Goal: Task Accomplishment & Management: Use online tool/utility

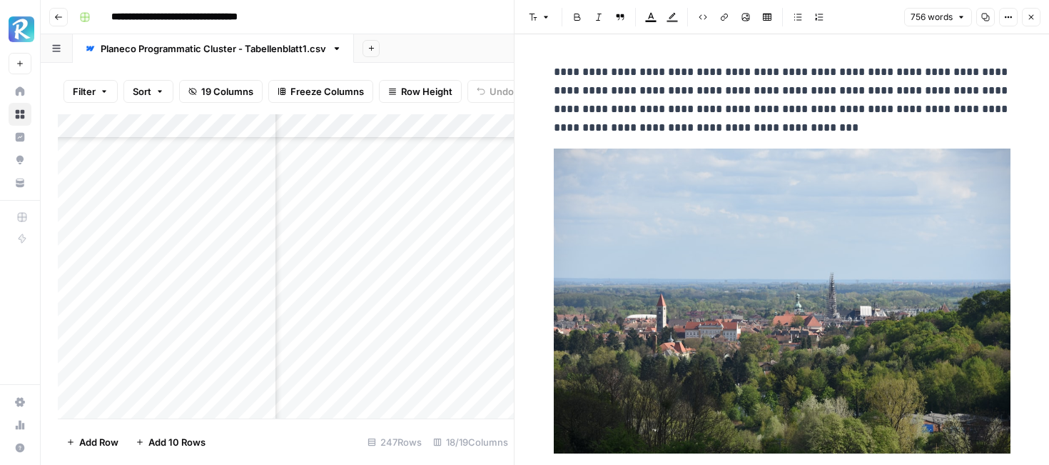
click at [1031, 14] on icon "button" at bounding box center [1031, 17] width 9 height 9
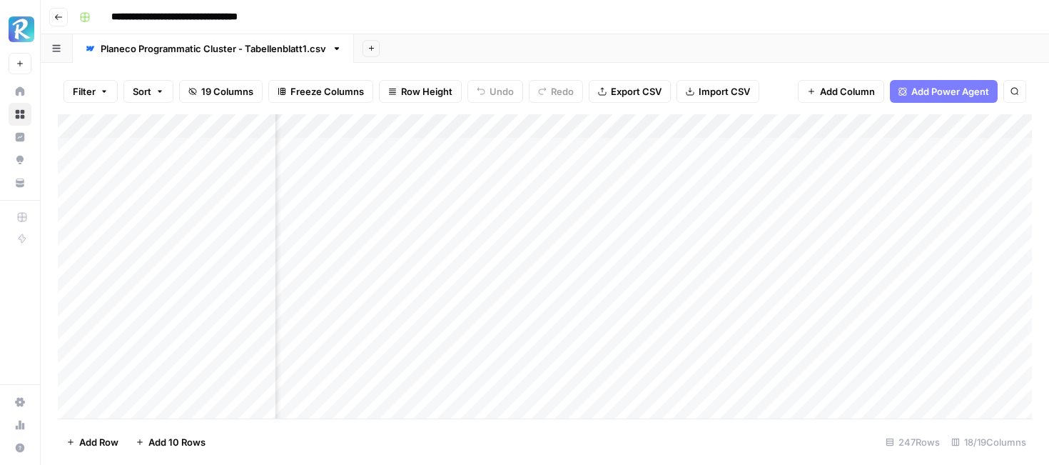
scroll to position [0, 1267]
click at [494, 149] on div "Add Column" at bounding box center [545, 266] width 974 height 304
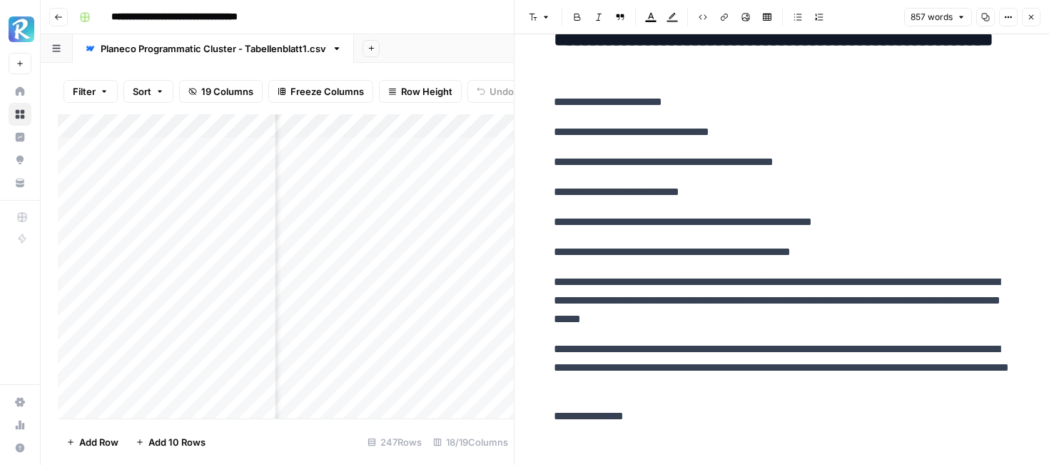
scroll to position [3326, 0]
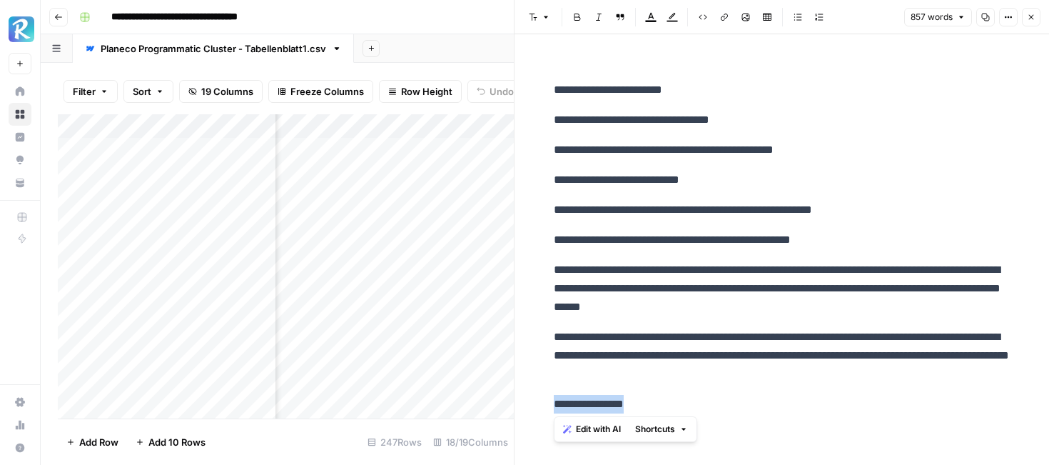
drag, startPoint x: 642, startPoint y: 406, endPoint x: 540, endPoint y: 404, distance: 102.8
click at [614, 401] on p "**********" at bounding box center [782, 404] width 457 height 19
drag, startPoint x: 651, startPoint y: 407, endPoint x: 553, endPoint y: 402, distance: 97.9
click at [554, 402] on p "**********" at bounding box center [782, 404] width 457 height 19
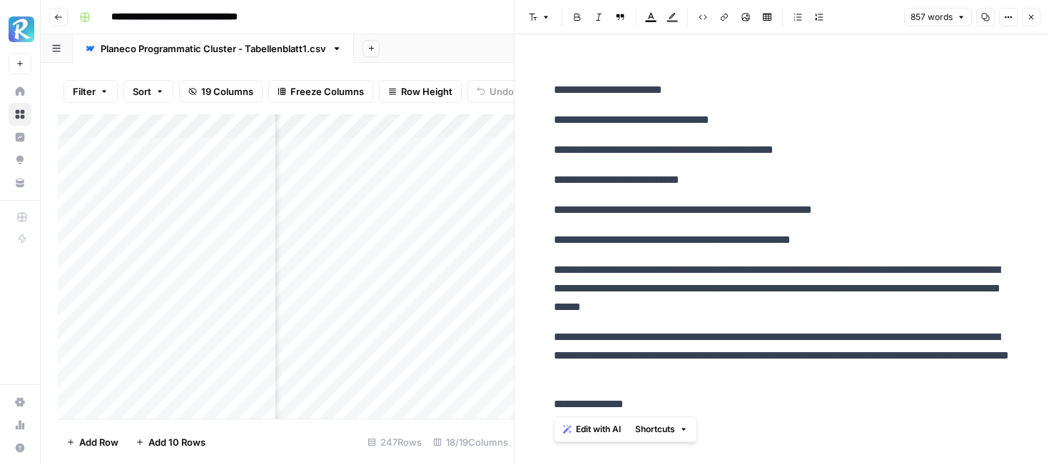
click at [629, 399] on p "**********" at bounding box center [782, 404] width 457 height 19
click at [647, 400] on p "**********" at bounding box center [782, 404] width 457 height 19
drag, startPoint x: 654, startPoint y: 404, endPoint x: 553, endPoint y: 402, distance: 100.6
click at [554, 402] on p "**********" at bounding box center [782, 404] width 457 height 19
click at [565, 343] on p "**********" at bounding box center [782, 356] width 457 height 56
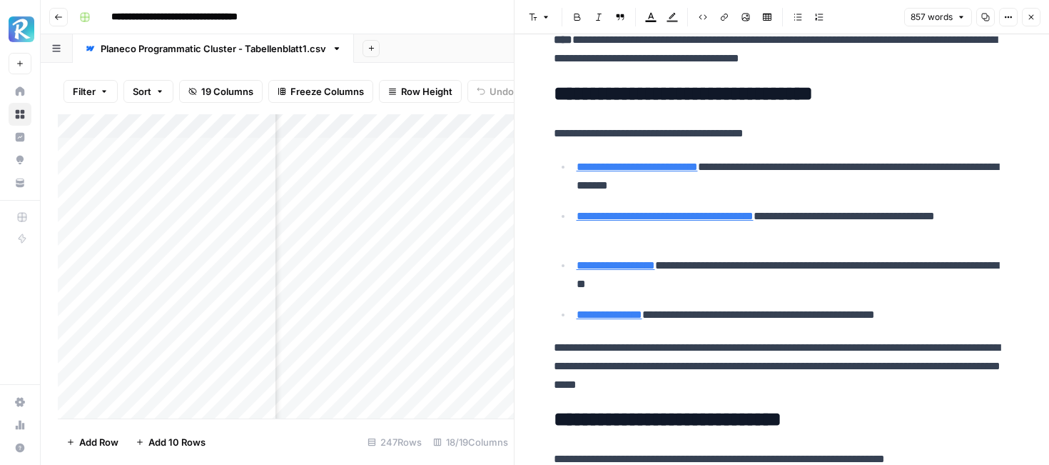
scroll to position [2652, 0]
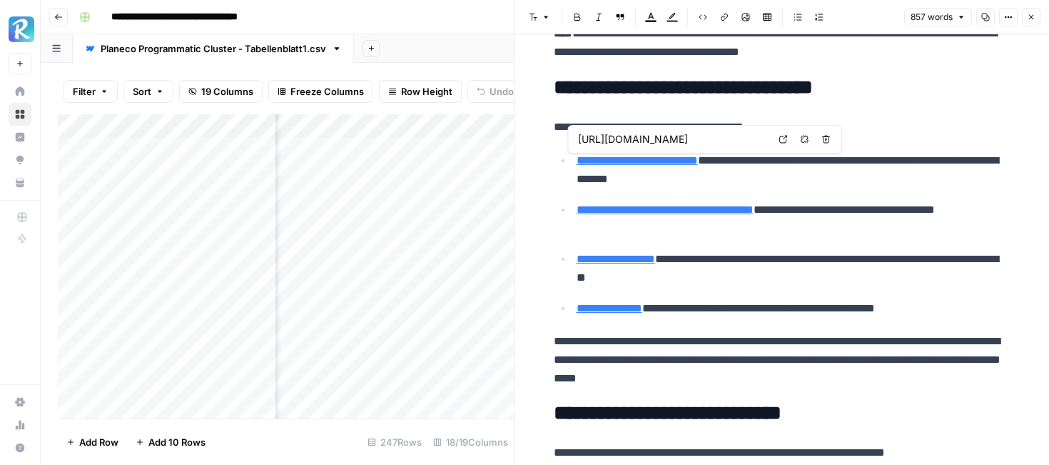
type input "[URL][DOMAIN_NAME]"
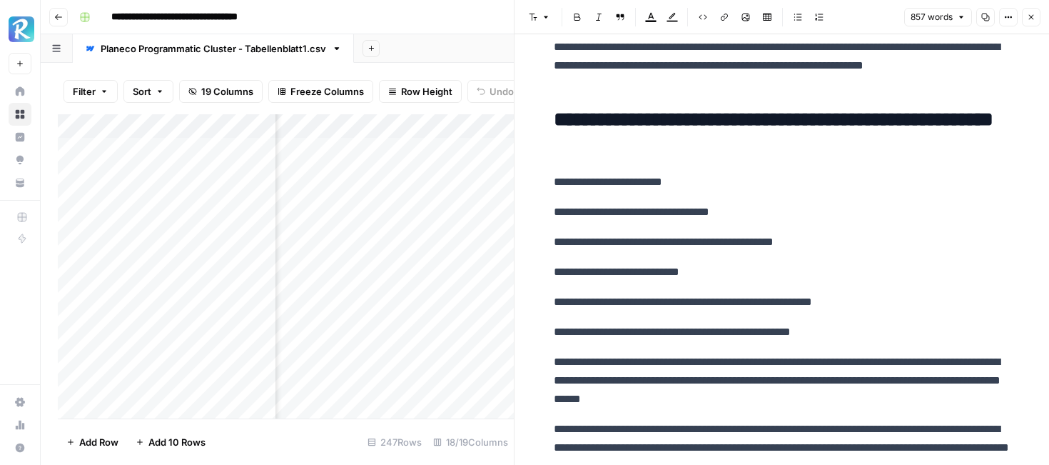
scroll to position [3326, 0]
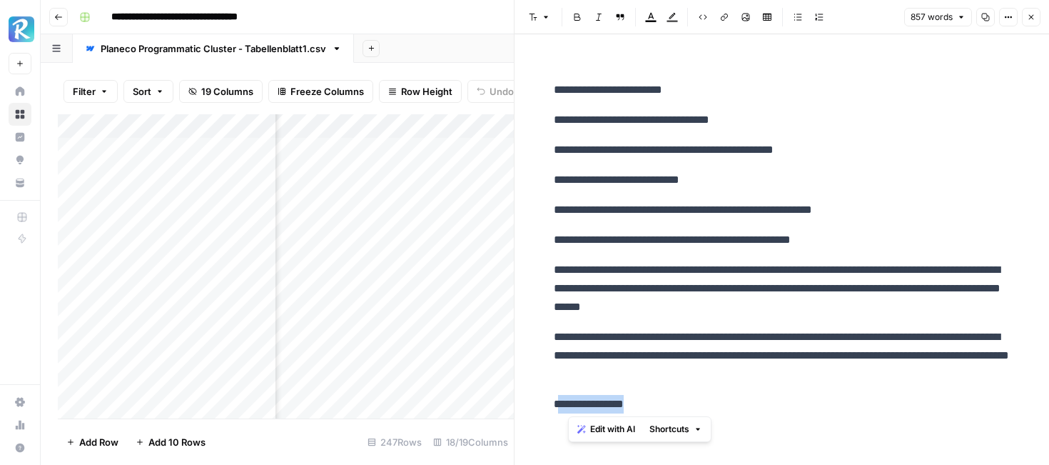
drag, startPoint x: 652, startPoint y: 404, endPoint x: 545, endPoint y: 403, distance: 107.0
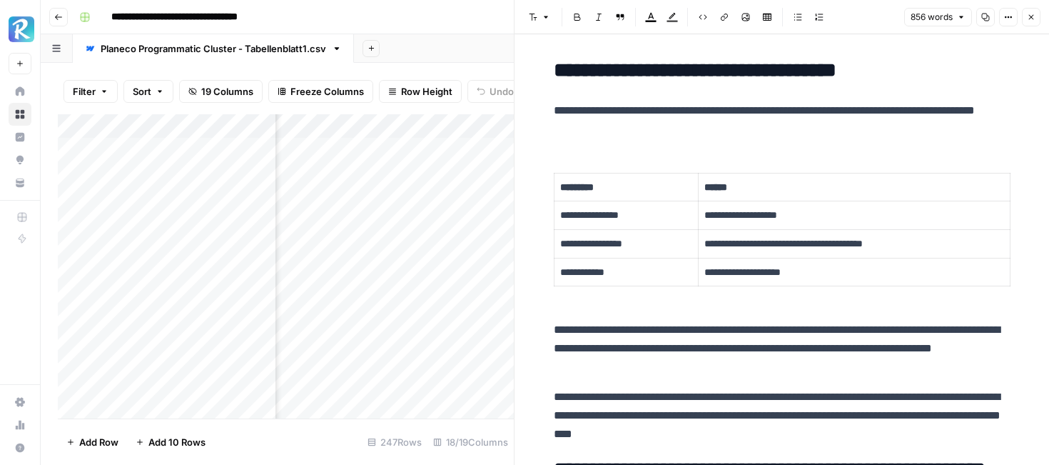
scroll to position [1344, 0]
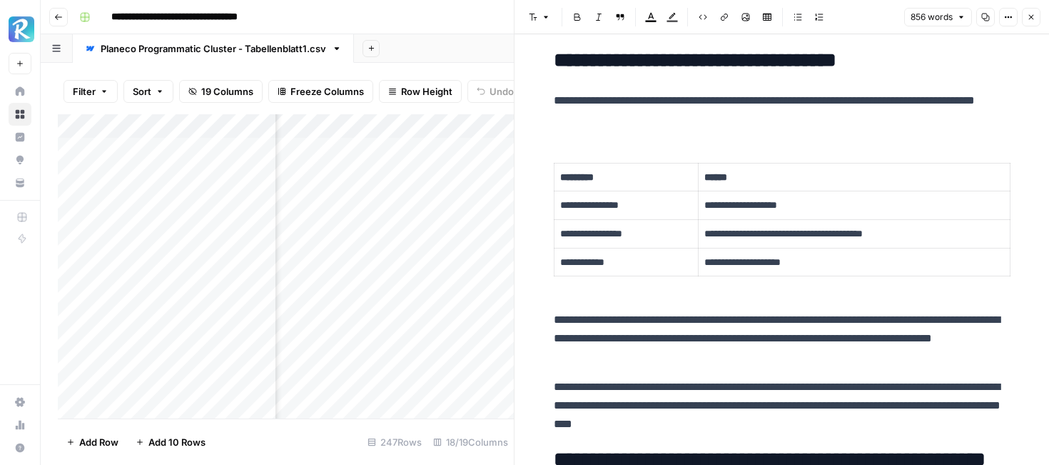
click at [1005, 11] on button "Options" at bounding box center [1008, 17] width 19 height 19
click at [956, 148] on span "Code" at bounding box center [965, 151] width 69 height 14
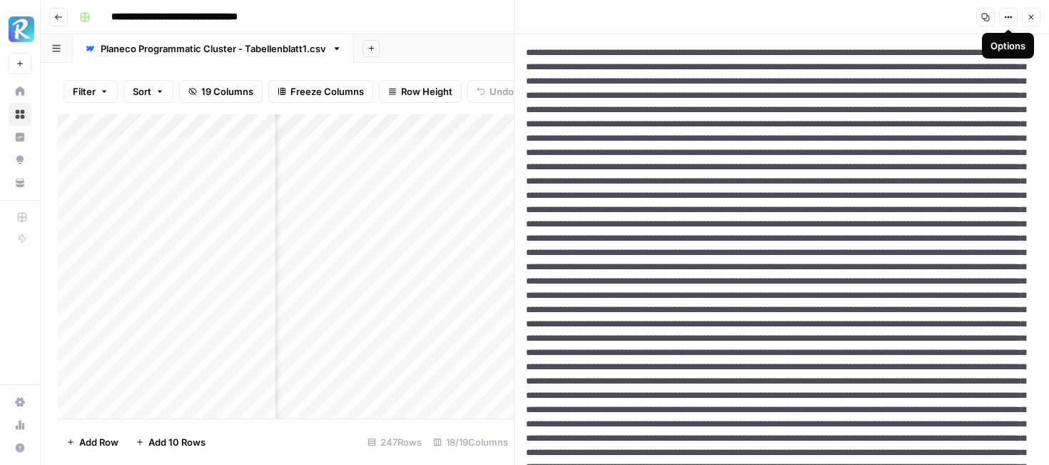
scroll to position [22, 0]
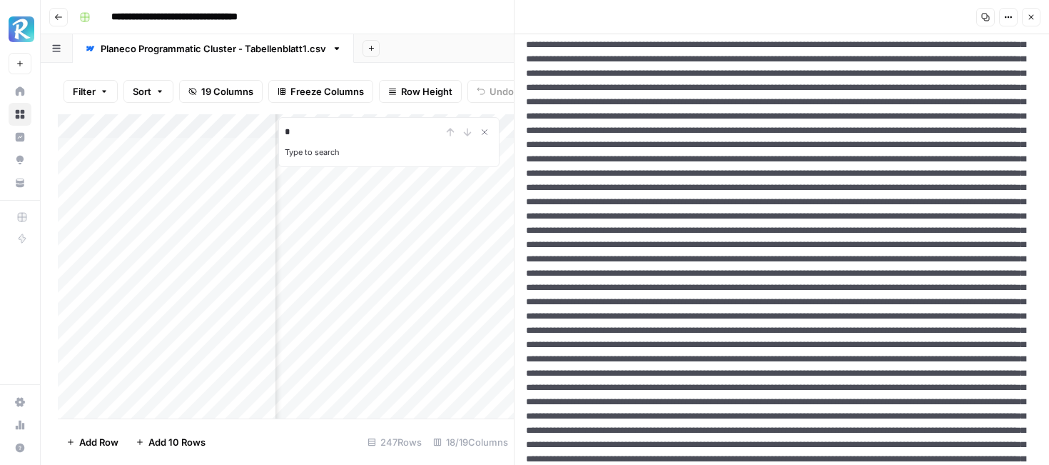
type input "*"
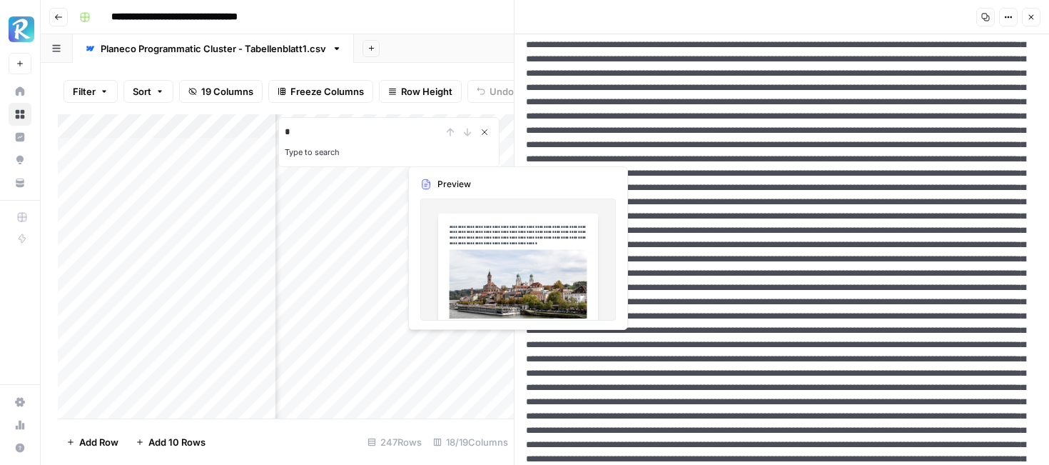
click at [483, 129] on icon "Close Search" at bounding box center [484, 131] width 11 height 11
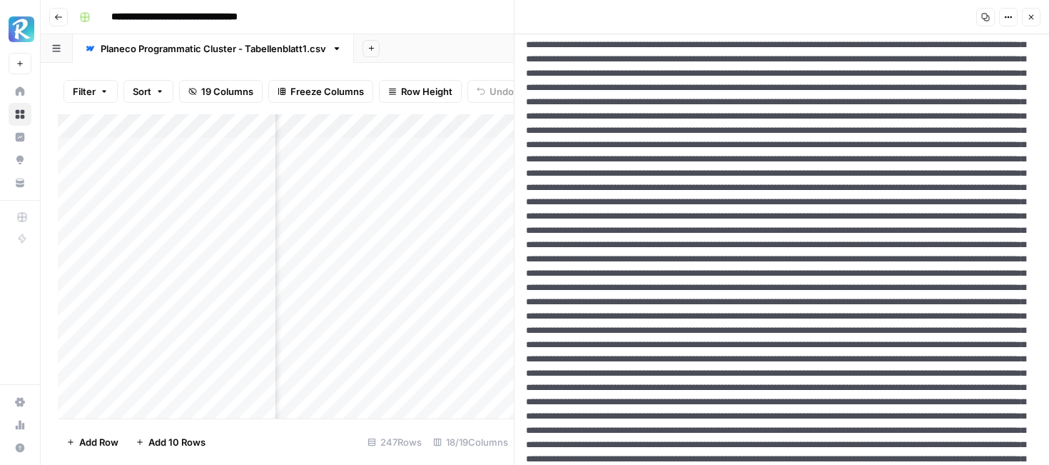
click at [1004, 19] on icon "button" at bounding box center [1008, 17] width 9 height 9
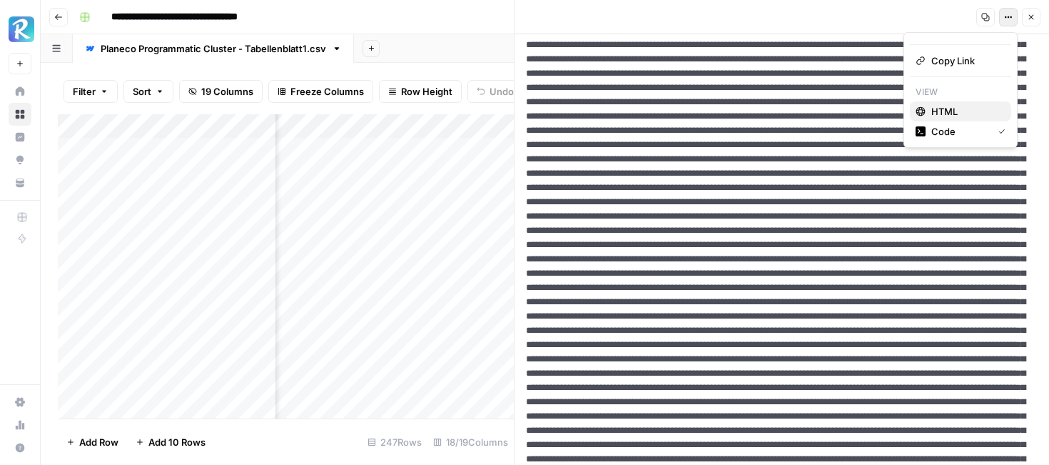
click at [951, 108] on span "HTML" at bounding box center [965, 111] width 69 height 14
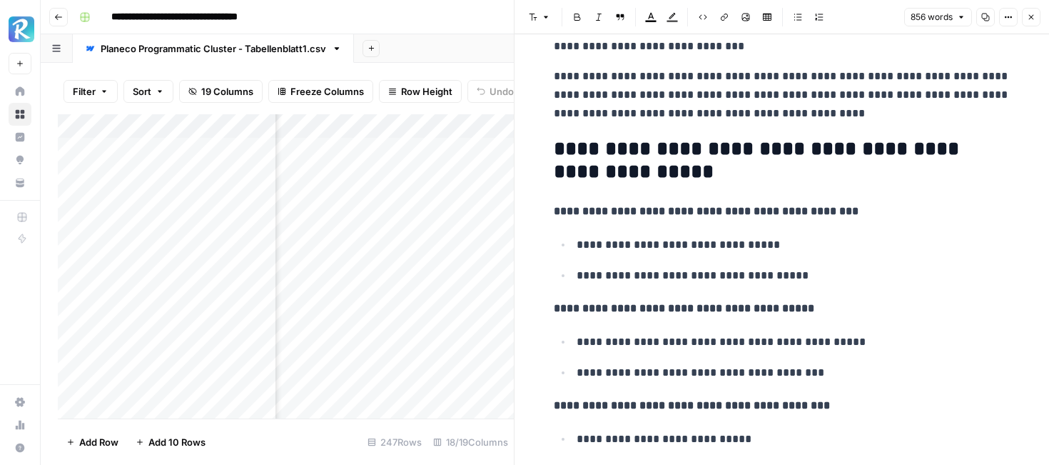
scroll to position [1668, 0]
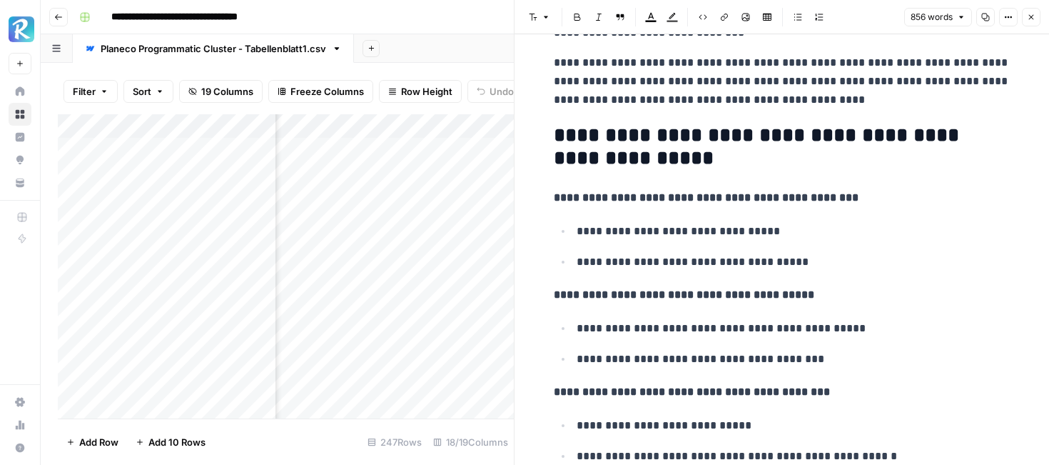
click at [1035, 18] on icon "button" at bounding box center [1031, 17] width 9 height 9
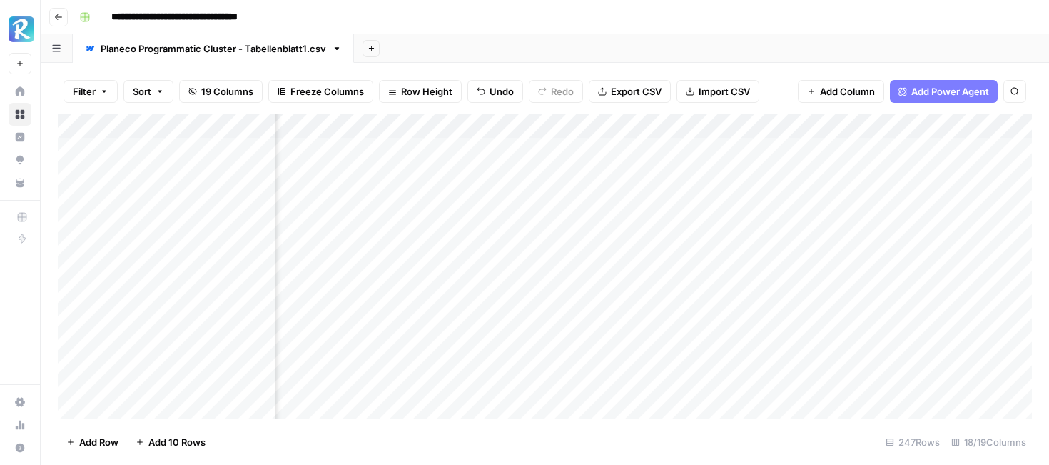
scroll to position [0, 1285]
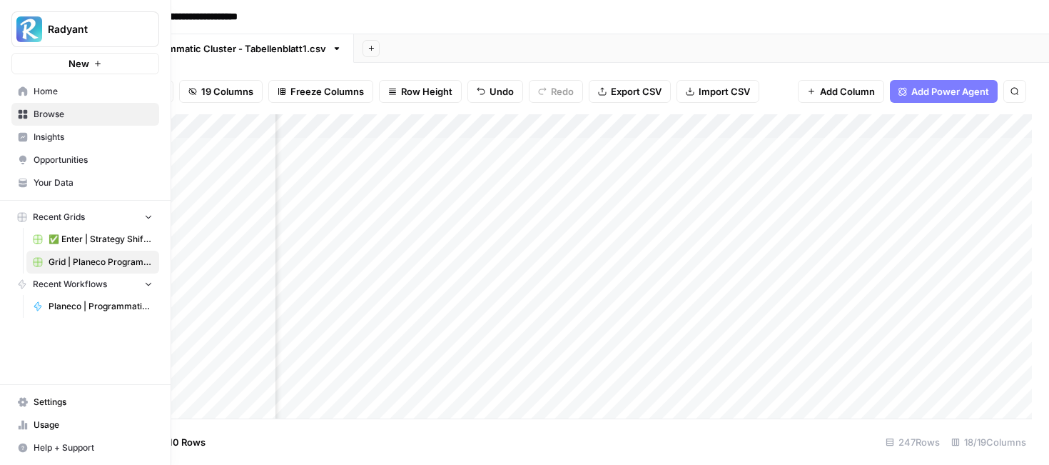
click at [82, 306] on span "Planeco | Programmatic Cluster für "Bauvoranfrage"" at bounding box center [101, 306] width 104 height 13
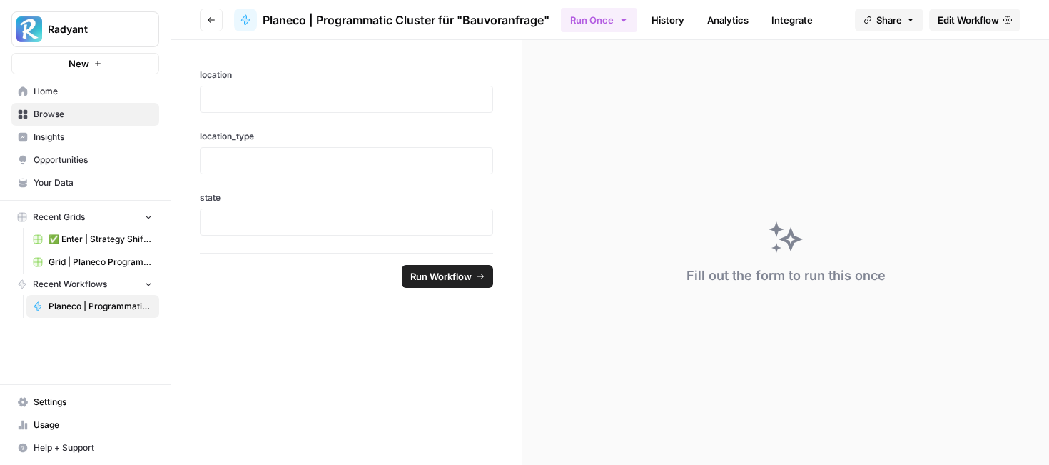
click at [952, 16] on span "Edit Workflow" at bounding box center [968, 20] width 61 height 14
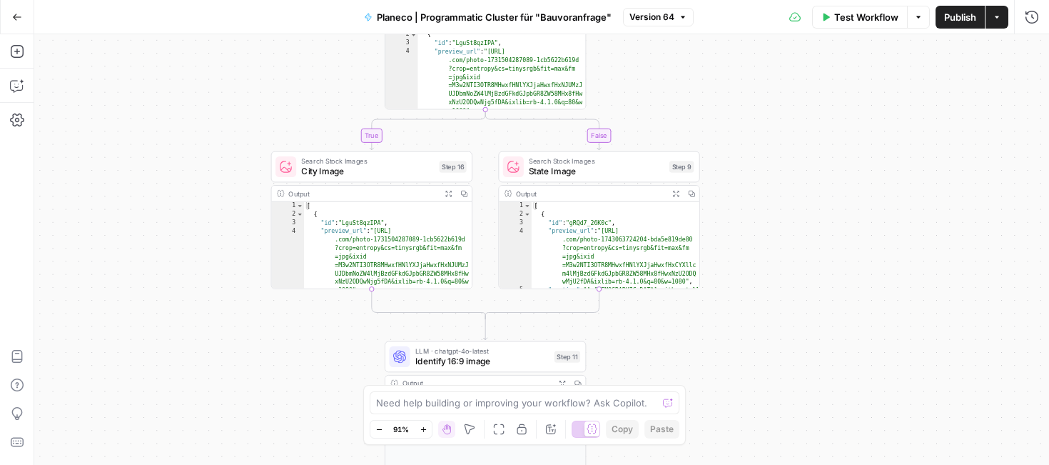
click at [368, 238] on div "[ { "id" : "LguSt8qzIPA" , "preview_url" : "[URL] .com/photo-1731504287089-1cb5…" at bounding box center [388, 258] width 168 height 113
click at [424, 255] on div "[ { "id" : "LguSt8qzIPA" , "preview_url" : "[URL] .com/photo-1731504287089-1cb5…" at bounding box center [388, 258] width 168 height 113
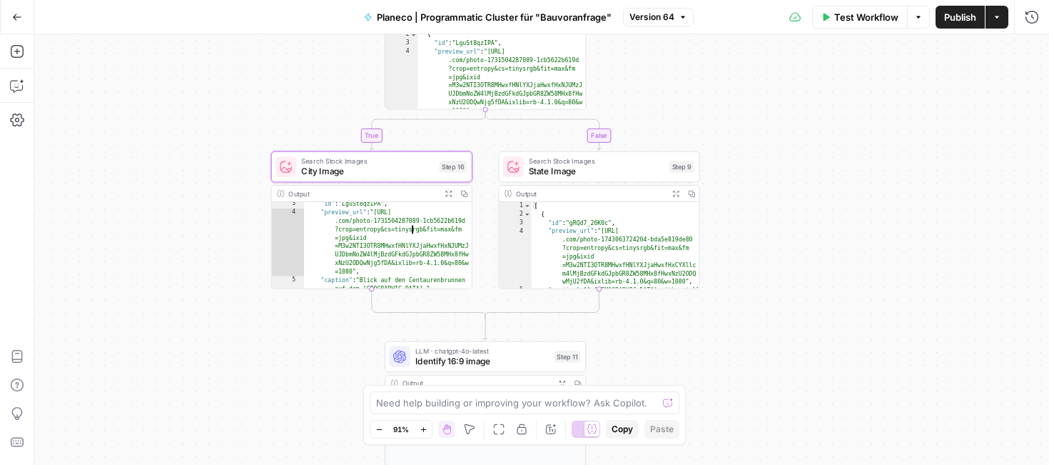
scroll to position [21, 0]
click at [411, 163] on span "Search Stock Images" at bounding box center [367, 161] width 133 height 11
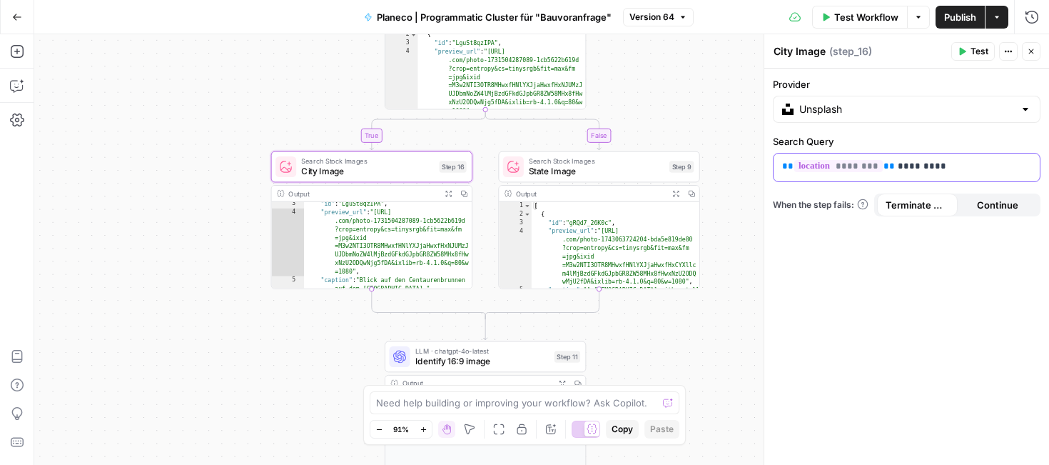
click at [945, 173] on p "** ******** ** *********" at bounding box center [906, 166] width 249 height 14
click at [993, 208] on span "Continue" at bounding box center [997, 205] width 41 height 14
click at [903, 207] on span "Terminate Workflow" at bounding box center [918, 205] width 64 height 14
click at [535, 169] on span "State Image" at bounding box center [596, 171] width 135 height 13
click at [370, 166] on span "City Image" at bounding box center [367, 171] width 133 height 13
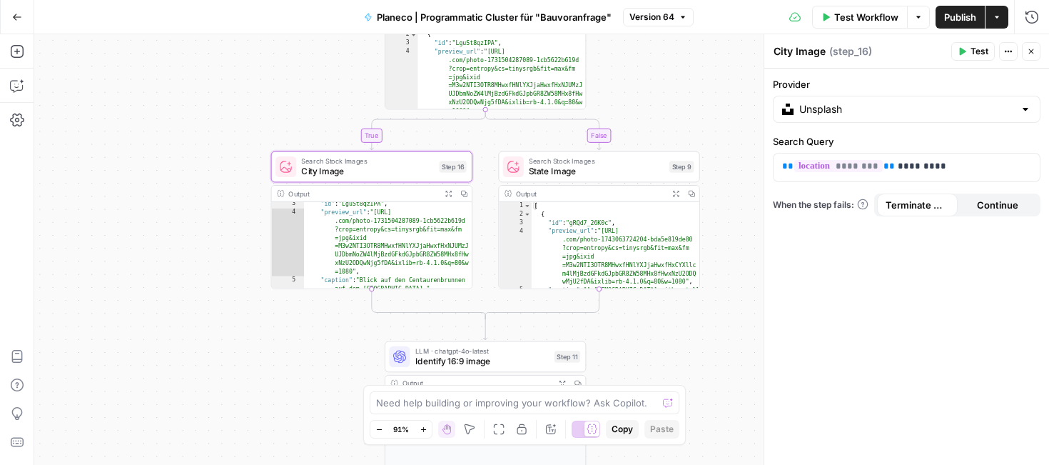
click at [534, 178] on div "Search Stock Images State Image Step 9 Copy step Delete step Add Note Test" at bounding box center [598, 166] width 201 height 31
click at [409, 246] on div ""id" : "LguSt8qzIPA" , "preview_url" : "[URL] .com/photo-1731504287089-1cb5622b…" at bounding box center [388, 252] width 168 height 105
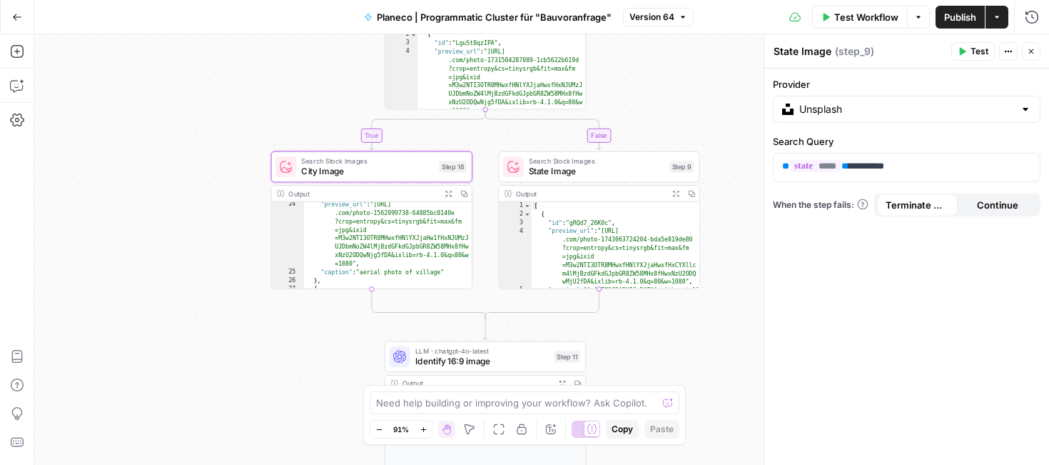
scroll to position [514, 0]
click at [330, 339] on div "true false Workflow Set Inputs Inputs Google Search Google Search Top 10 Result…" at bounding box center [541, 249] width 1015 height 430
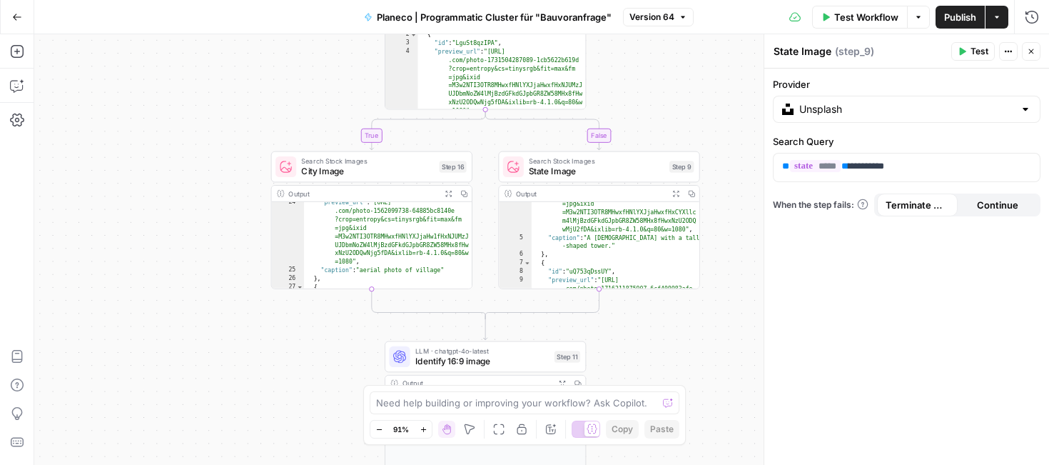
scroll to position [58, 0]
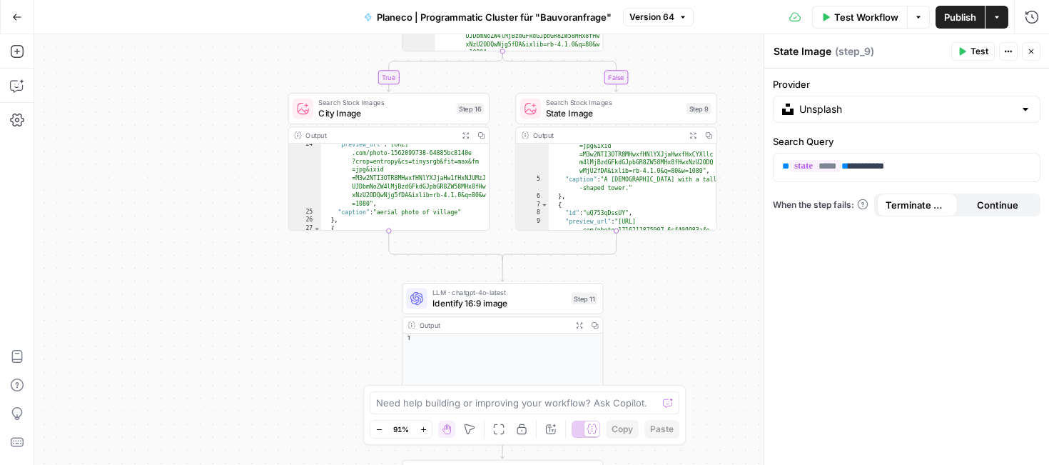
type textarea "**********"
click at [375, 204] on div ""preview_url" : "[URL] .com/photo-1562099738-64885bc8140e ?crop=entropy&cs=tiny…" at bounding box center [405, 222] width 168 height 163
click at [377, 206] on div ""preview_url" : "[URL] .com/photo-1562099738-64885bc8140e ?crop=entropy&cs=tiny…" at bounding box center [405, 222] width 168 height 163
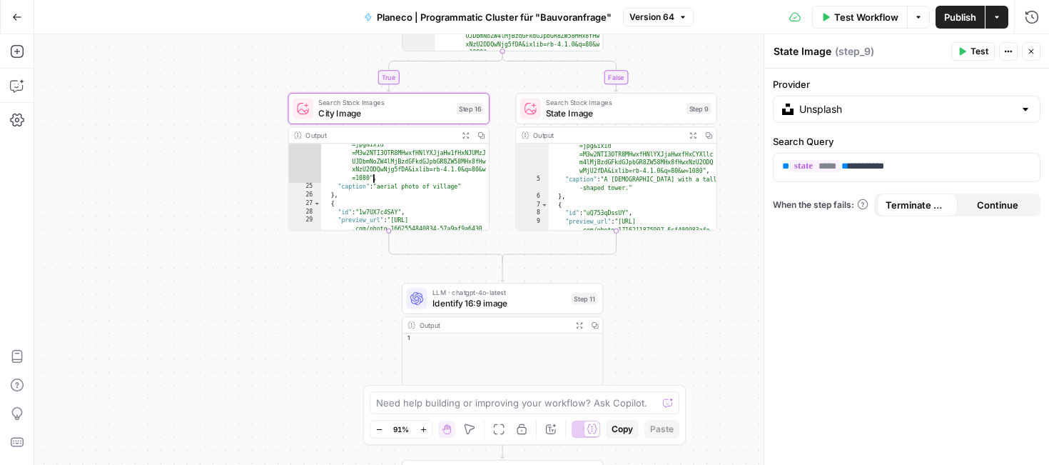
scroll to position [542, 0]
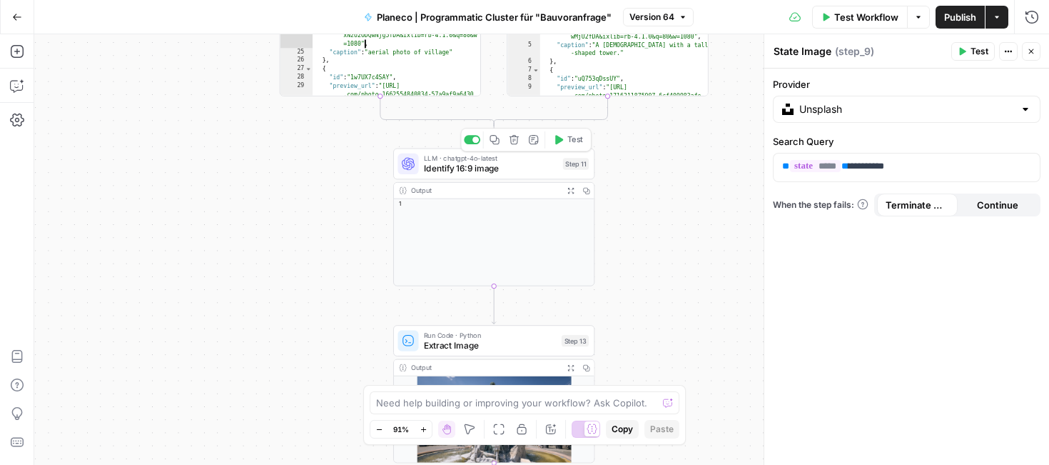
click at [501, 174] on span "Identify 16:9 image" at bounding box center [491, 168] width 134 height 13
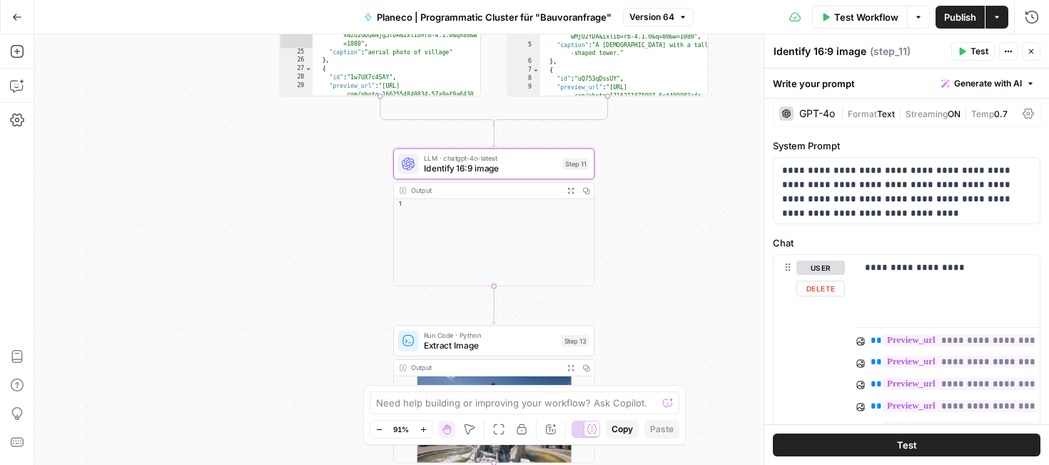
scroll to position [0, 0]
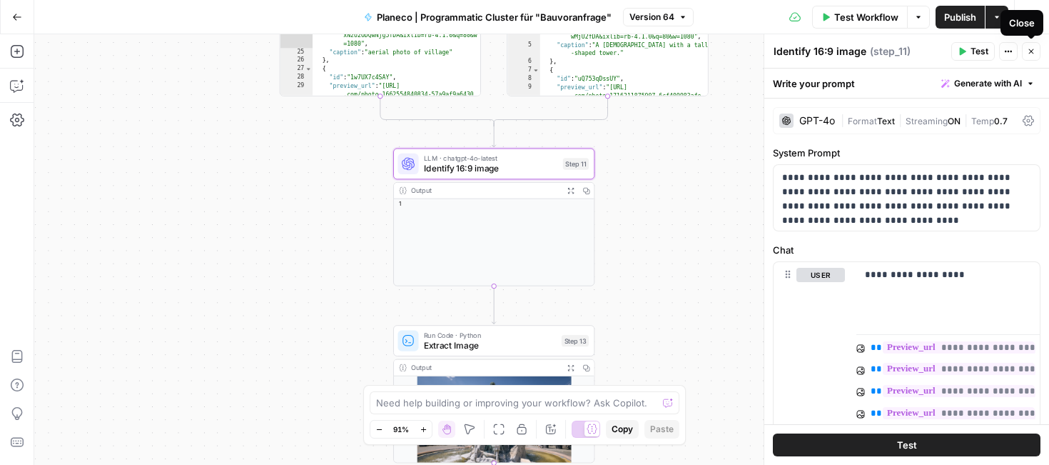
click at [1032, 53] on icon "button" at bounding box center [1031, 51] width 9 height 9
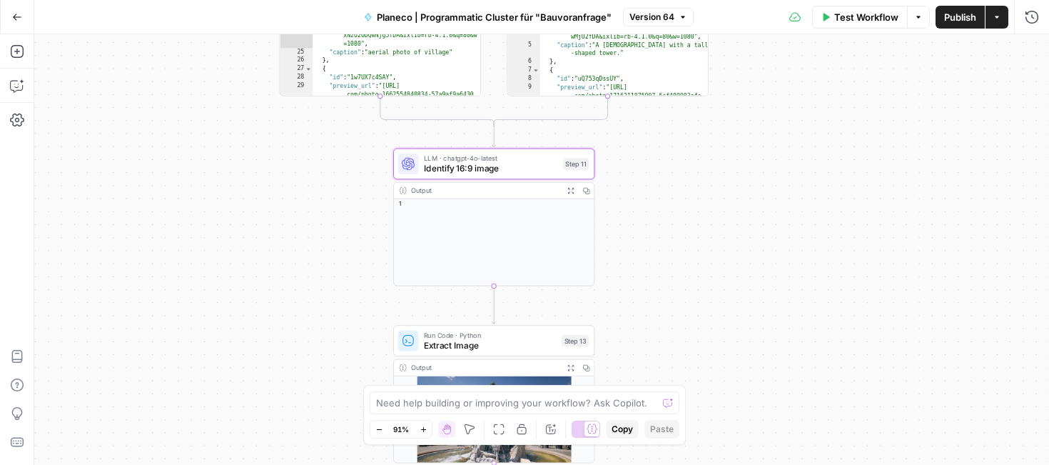
click at [664, 303] on div "true false Workflow Set Inputs Inputs Google Search Google Search Top 10 Result…" at bounding box center [541, 249] width 1015 height 430
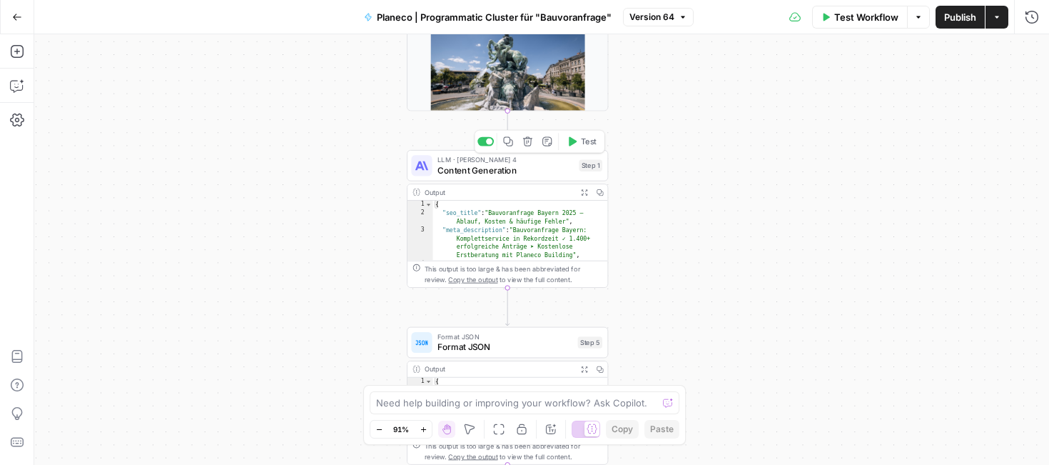
click at [495, 168] on span "Content Generation" at bounding box center [505, 169] width 136 height 13
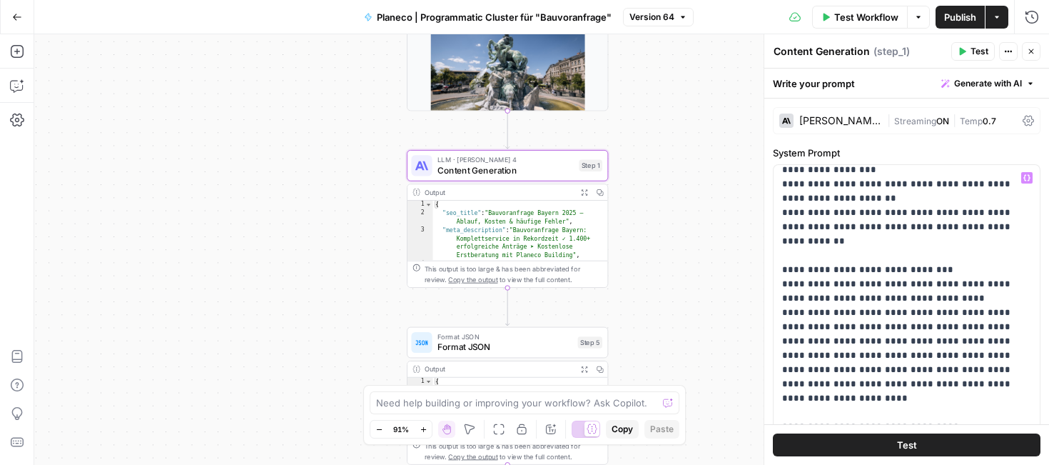
scroll to position [2050, 0]
click at [1035, 43] on button "Close" at bounding box center [1031, 51] width 19 height 19
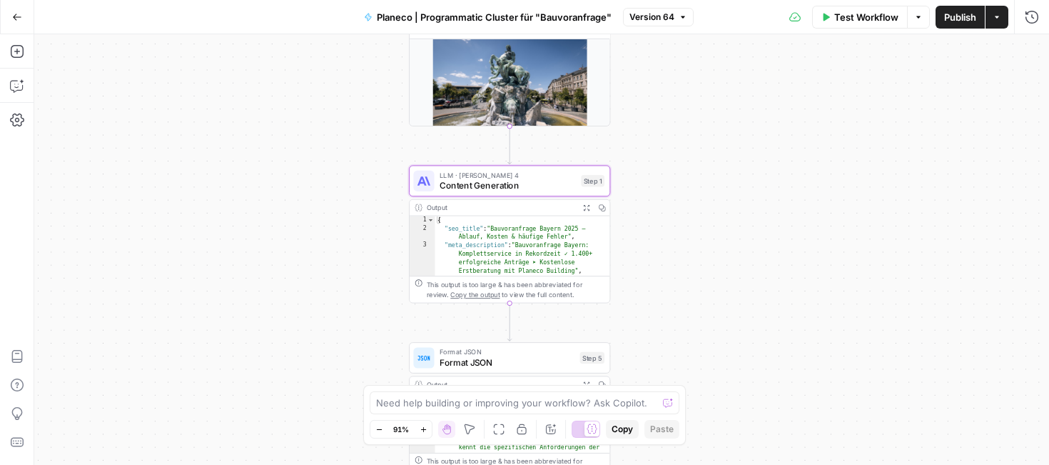
click at [16, 16] on icon "button" at bounding box center [17, 17] width 10 height 10
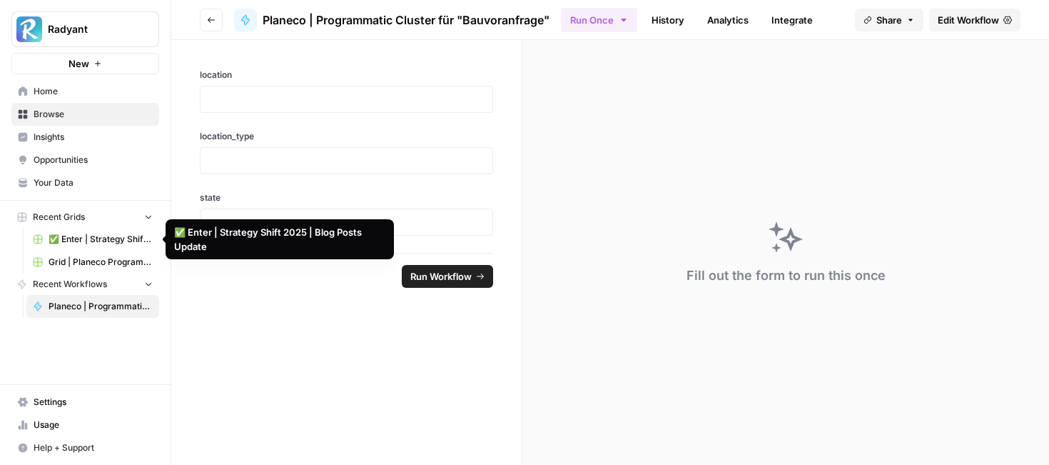
click at [103, 258] on span "Grid | Planeco Programmatic Cluster" at bounding box center [101, 261] width 104 height 13
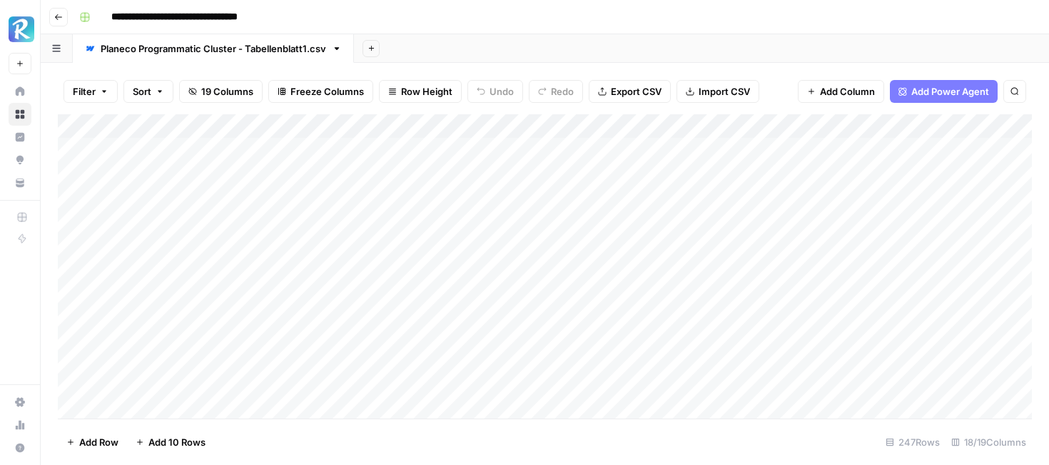
click at [325, 129] on div "Add Column" at bounding box center [545, 266] width 974 height 304
click at [408, 67] on div "Filter Sort 19 Columns Freeze Columns Row Height Undo Redo Export CSV Import CS…" at bounding box center [545, 264] width 1008 height 402
click at [404, 69] on div "Filter Sort 19 Columns Freeze Columns Row Height Undo Redo Export CSV Import CS…" at bounding box center [545, 92] width 974 height 46
click at [786, 76] on div "Filter Sort 19 Columns Freeze Columns Row Height Undo Redo Export CSV Import CS…" at bounding box center [545, 92] width 974 height 46
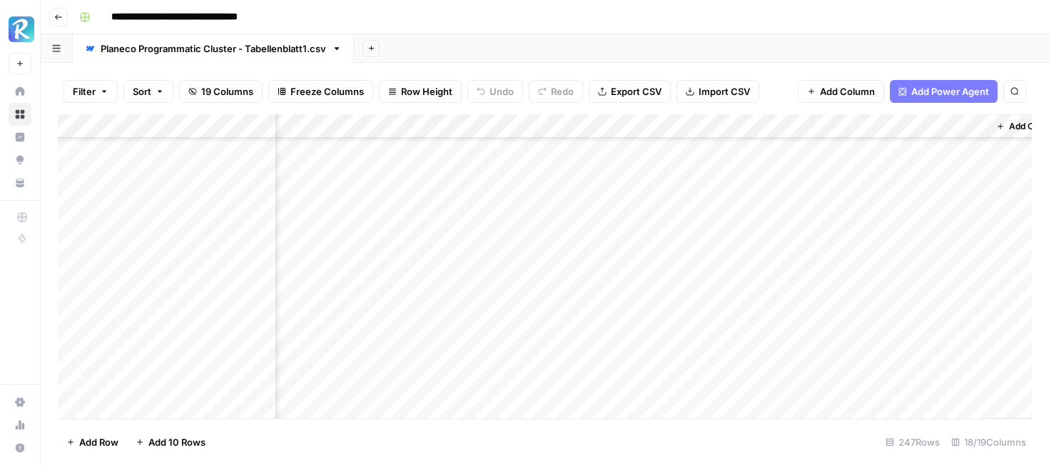
scroll to position [455, 1631]
click at [609, 206] on div "Add Column" at bounding box center [545, 266] width 974 height 304
click at [669, 196] on div "Add Column" at bounding box center [545, 266] width 974 height 304
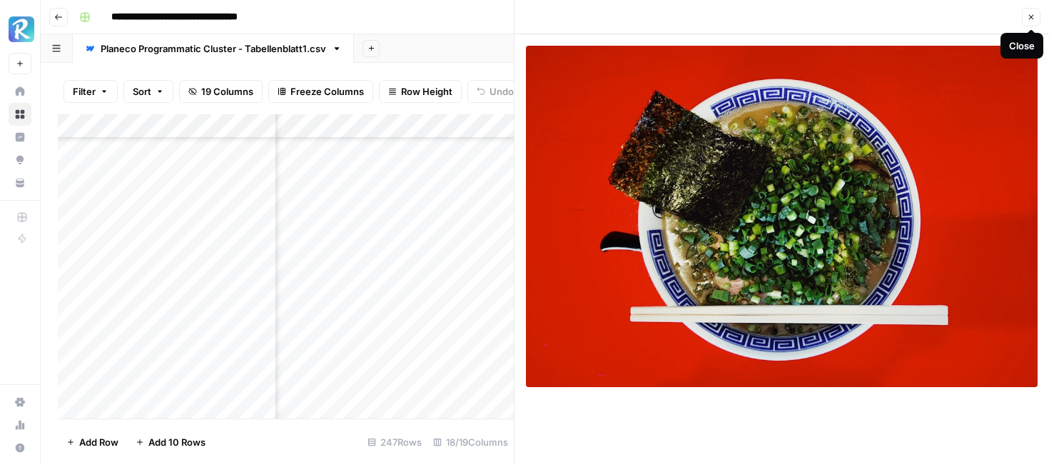
click at [1034, 14] on icon "button" at bounding box center [1031, 17] width 9 height 9
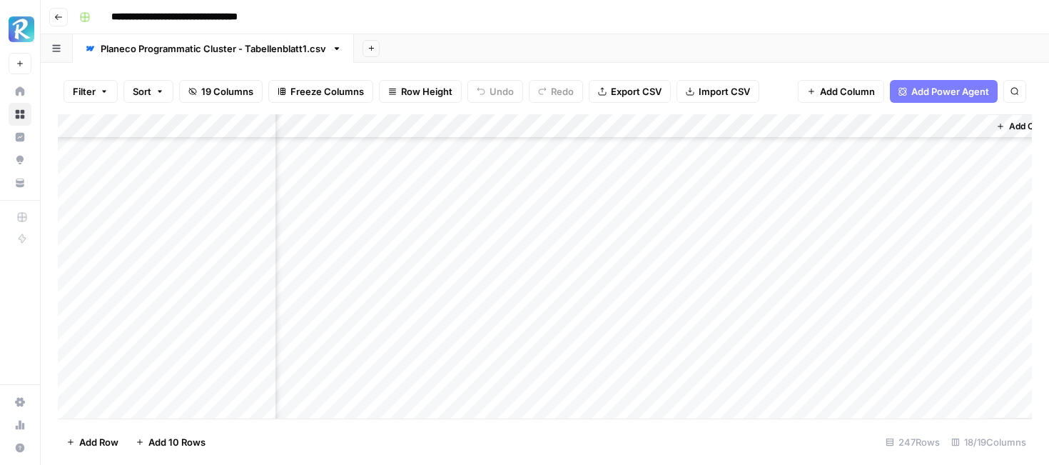
scroll to position [625, 1631]
click at [664, 180] on div "Add Column" at bounding box center [545, 266] width 974 height 304
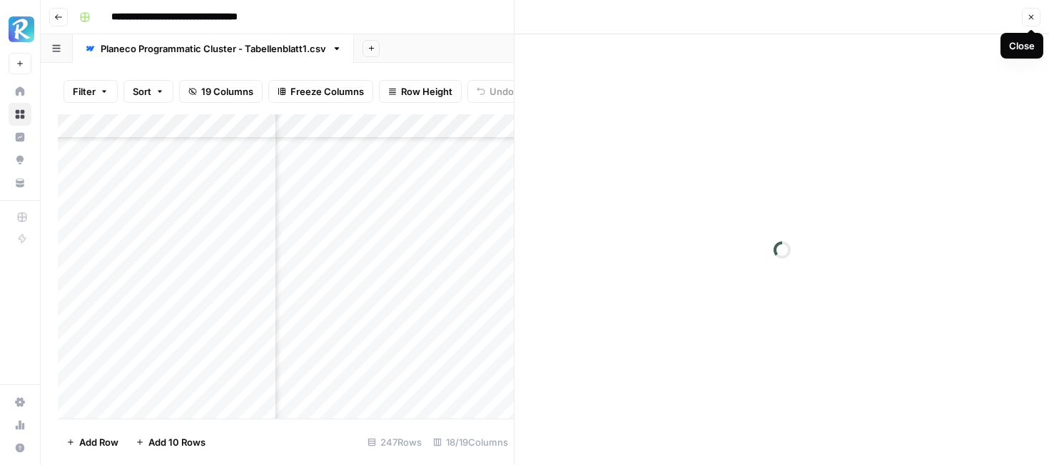
click at [1033, 20] on icon "button" at bounding box center [1031, 17] width 9 height 9
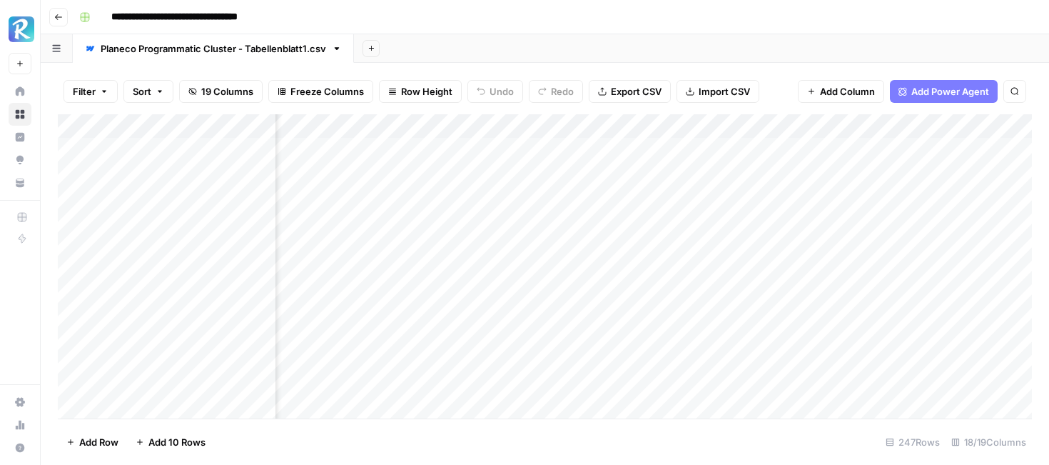
scroll to position [0, 992]
click at [917, 148] on div "Add Column" at bounding box center [545, 266] width 974 height 304
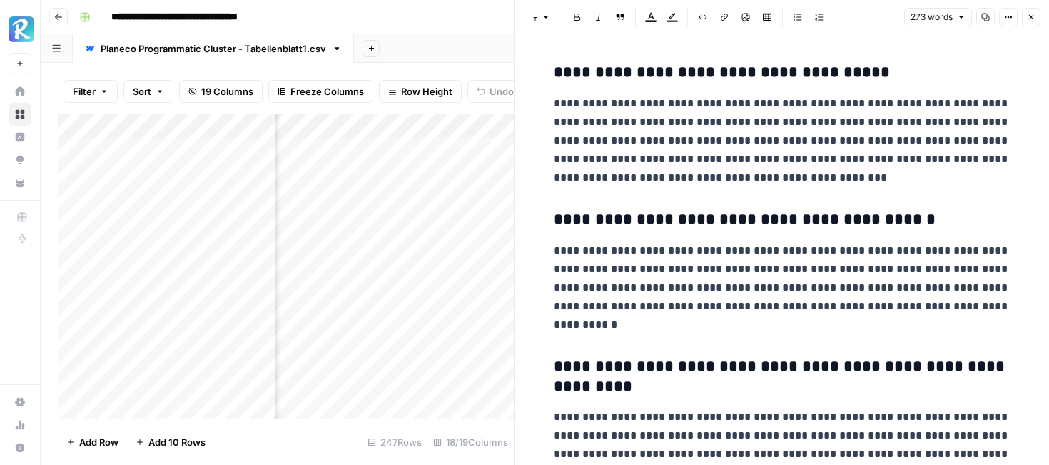
click at [1036, 17] on button "Close" at bounding box center [1031, 17] width 19 height 19
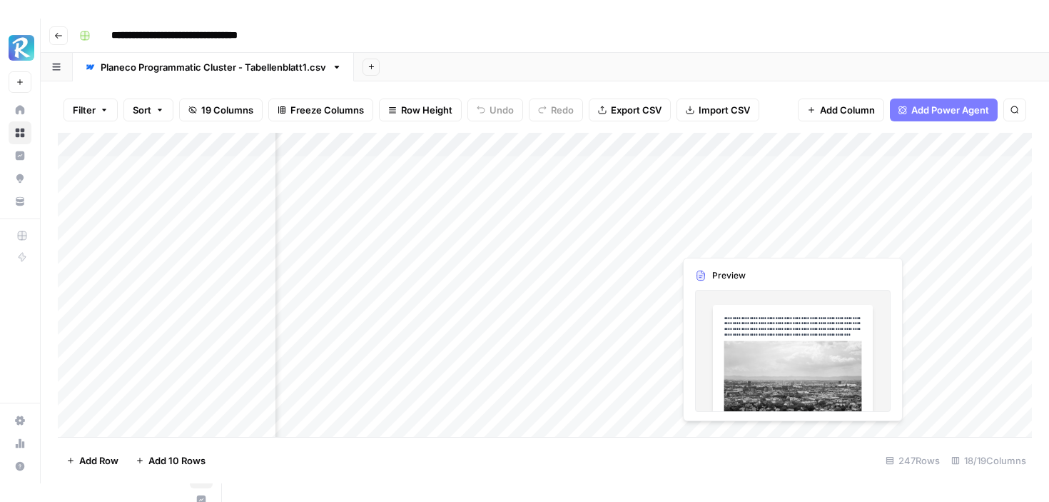
scroll to position [0, 1008]
